Goal: Transaction & Acquisition: Purchase product/service

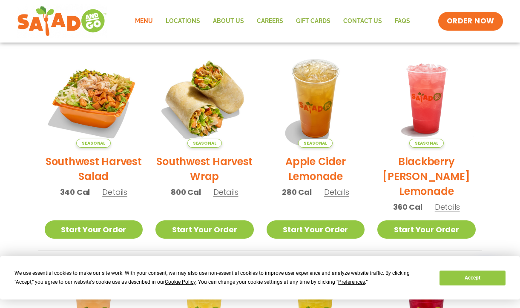
scroll to position [194, 0]
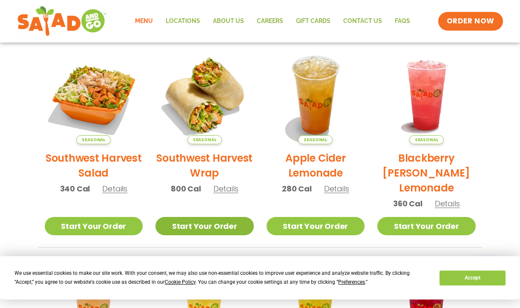
click at [196, 228] on link "Start Your Order" at bounding box center [204, 226] width 98 height 18
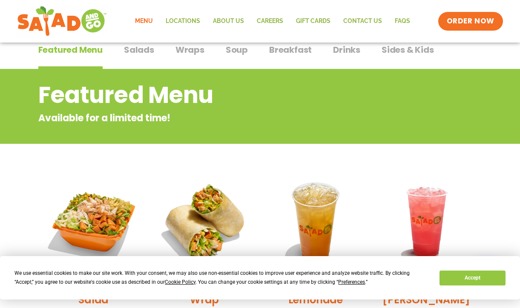
scroll to position [68, 0]
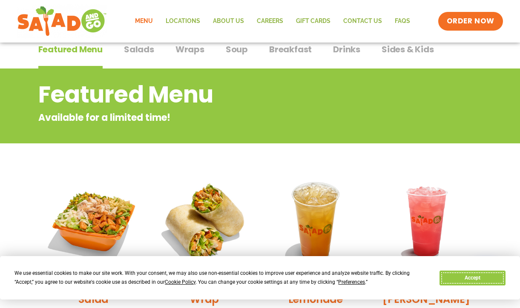
click at [463, 280] on button "Accept" at bounding box center [472, 278] width 66 height 15
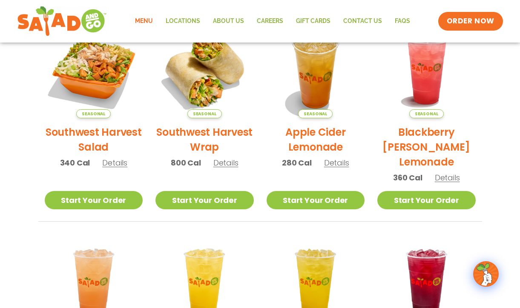
scroll to position [231, 0]
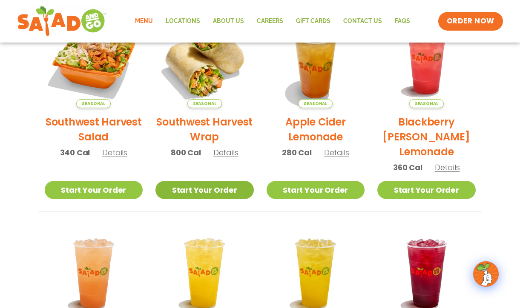
click at [206, 189] on link "Start Your Order" at bounding box center [204, 190] width 98 height 18
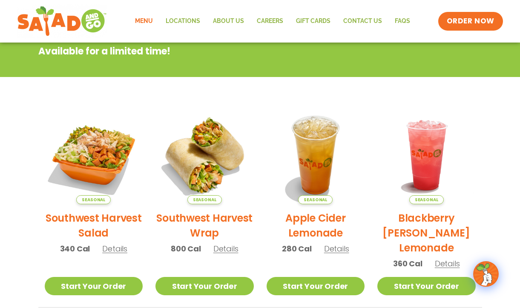
scroll to position [139, 0]
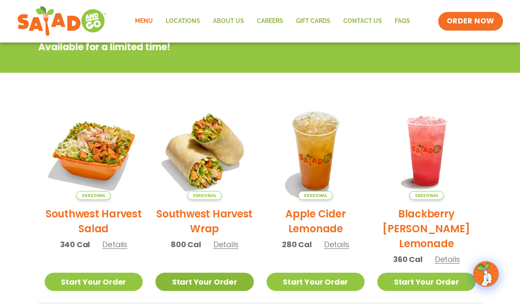
click at [207, 282] on link "Start Your Order" at bounding box center [204, 282] width 98 height 18
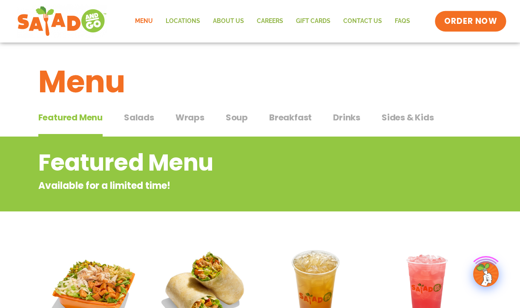
click at [470, 23] on span "ORDER NOW" at bounding box center [470, 21] width 53 height 11
